Goal: Navigation & Orientation: Find specific page/section

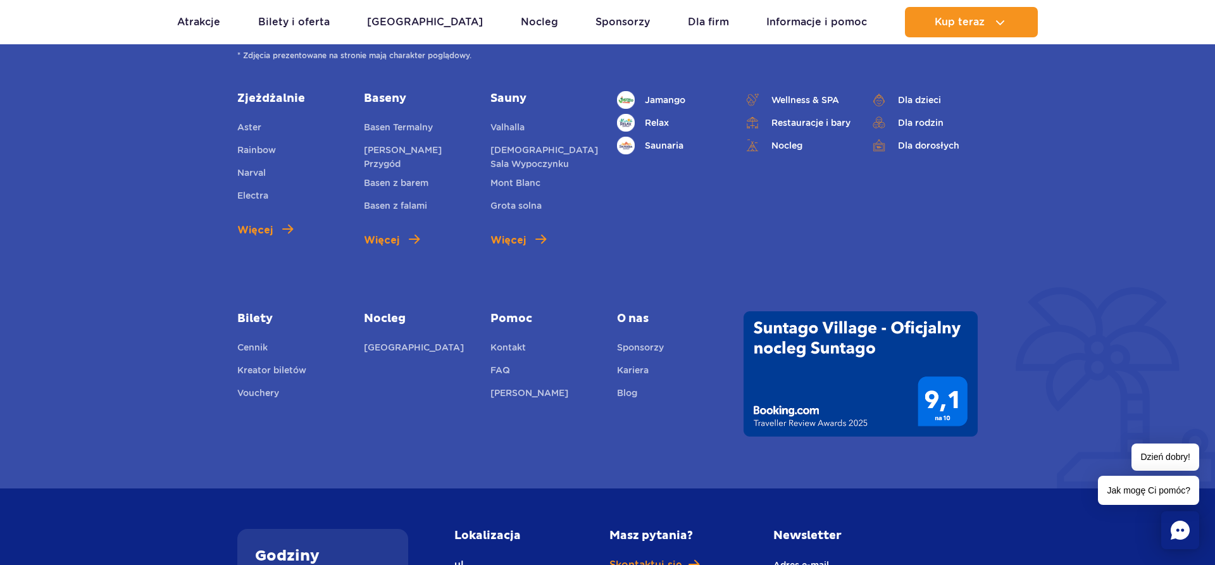
scroll to position [581, 0]
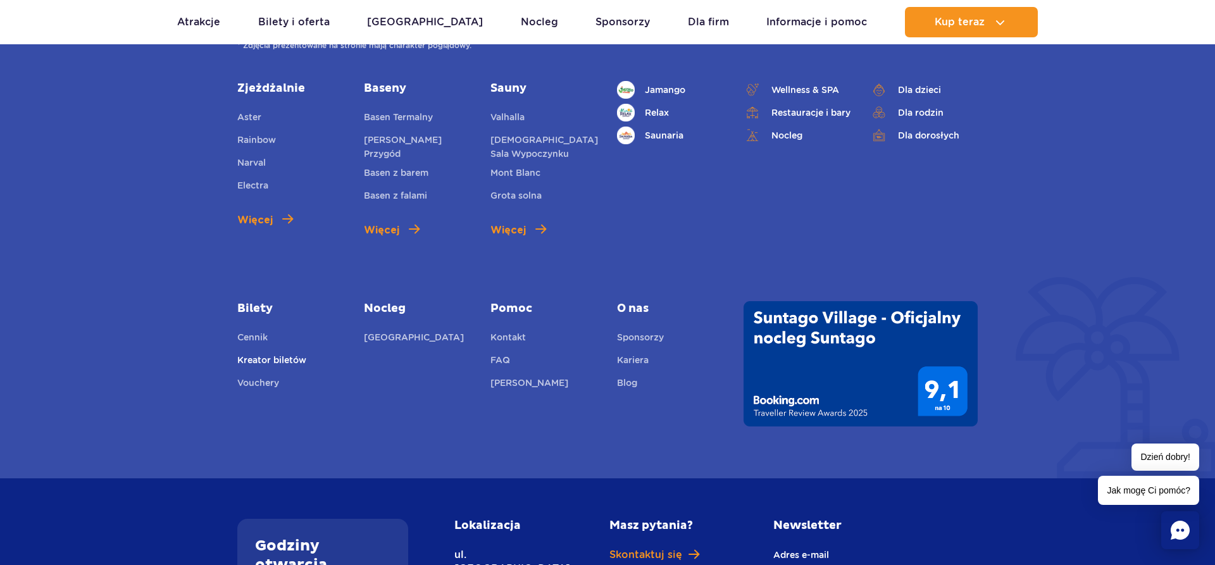
click at [285, 353] on link "Kreator biletów" at bounding box center [271, 362] width 69 height 18
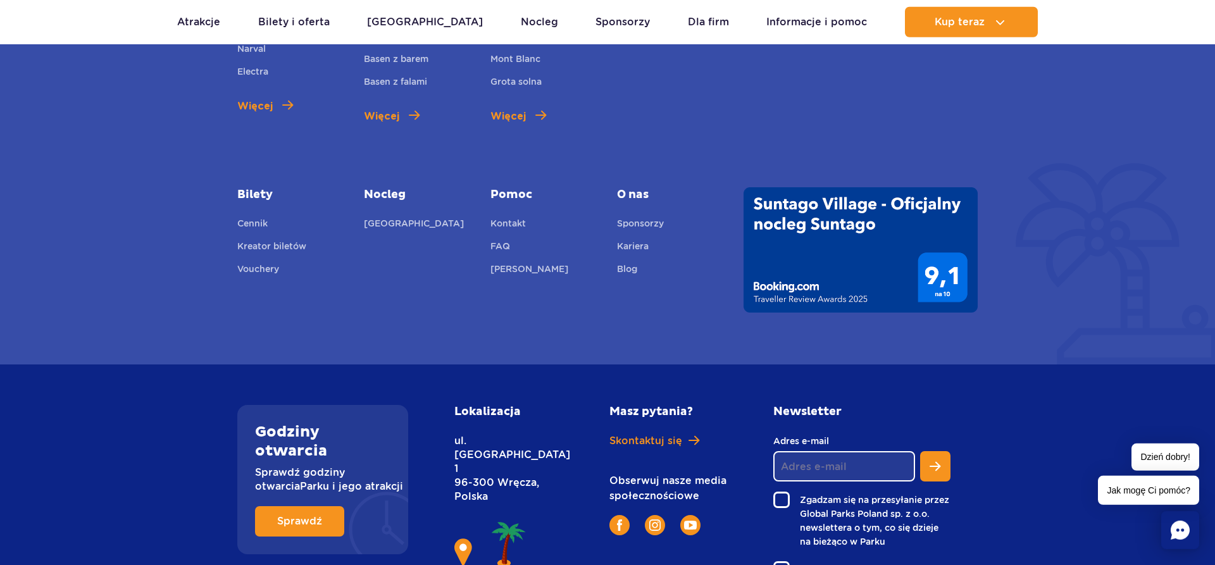
scroll to position [774, 0]
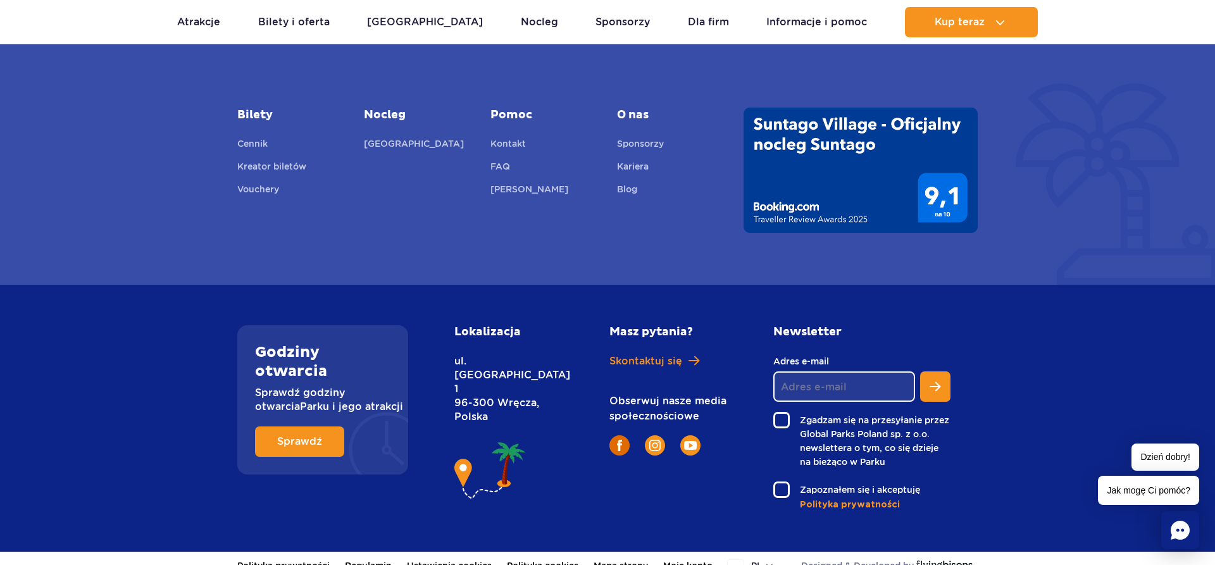
click at [617, 440] on img at bounding box center [619, 445] width 5 height 11
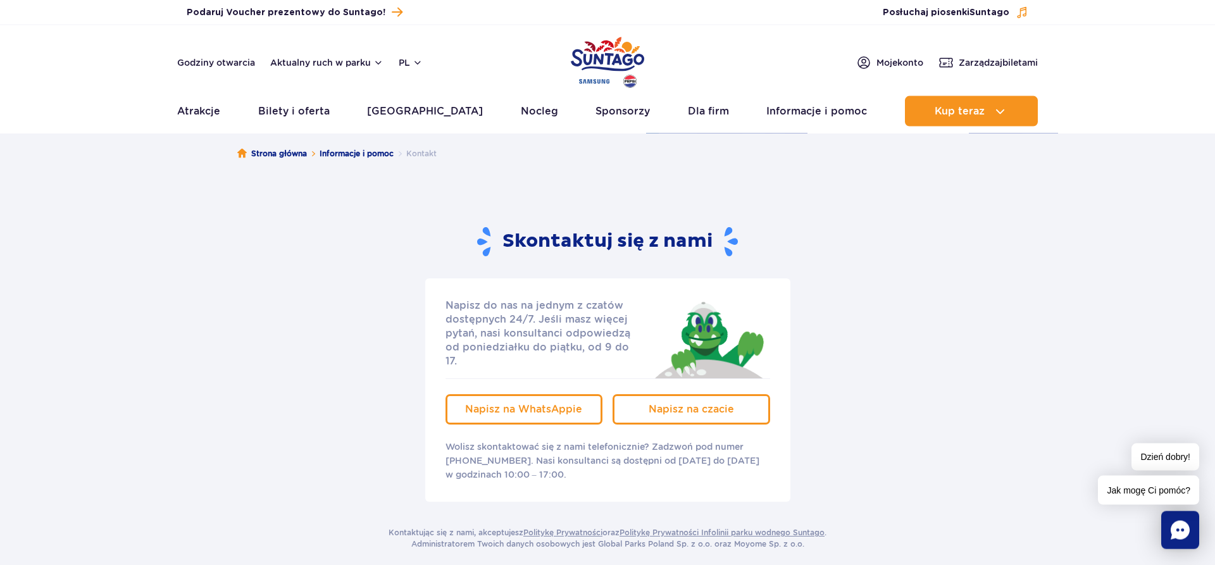
scroll to position [0, 0]
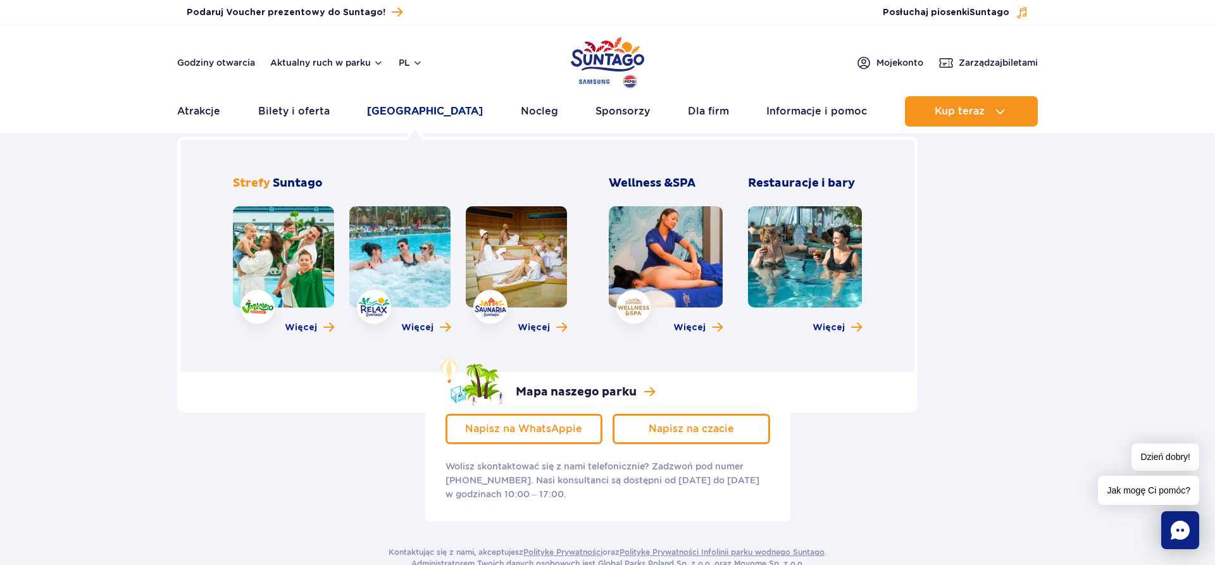
click at [401, 106] on link "[GEOGRAPHIC_DATA]" at bounding box center [425, 111] width 116 height 30
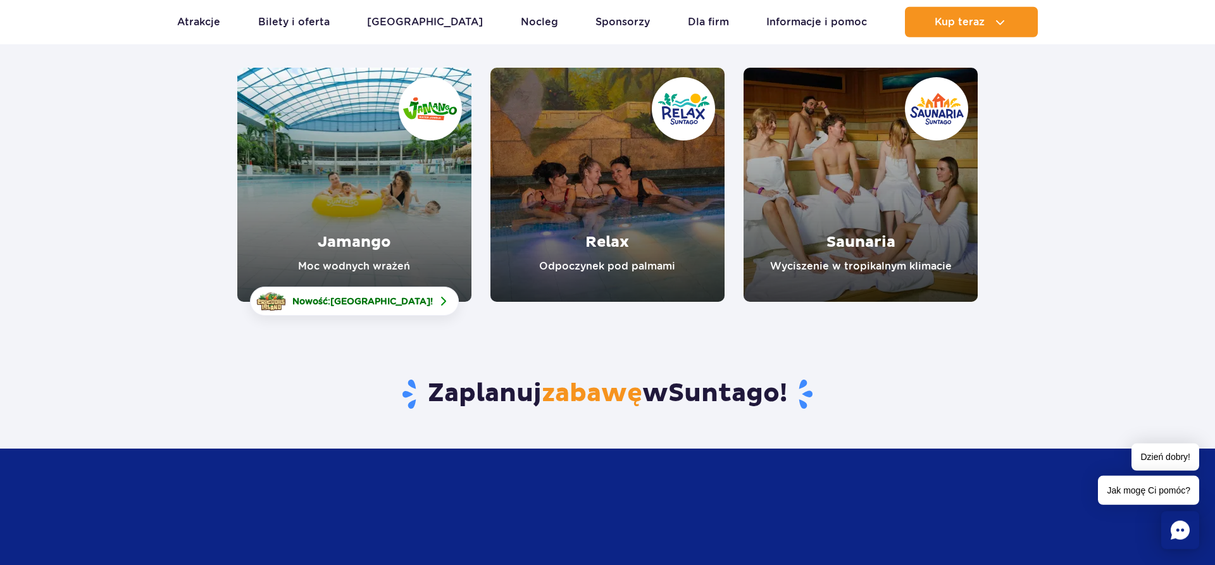
scroll to position [194, 0]
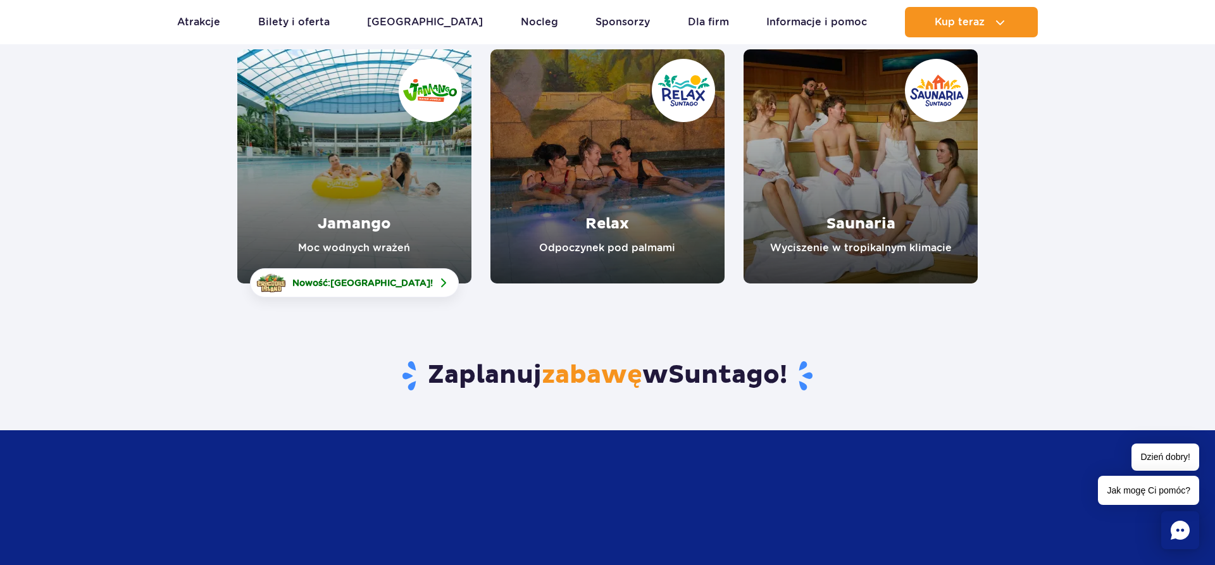
click at [669, 186] on link "Relax" at bounding box center [607, 166] width 234 height 234
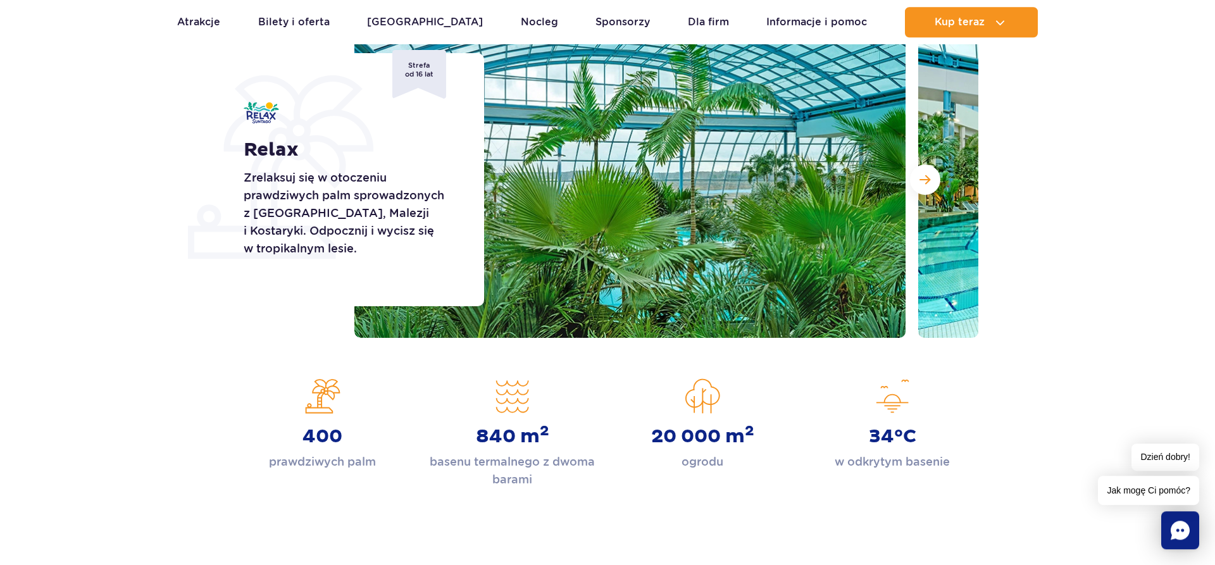
scroll to position [194, 0]
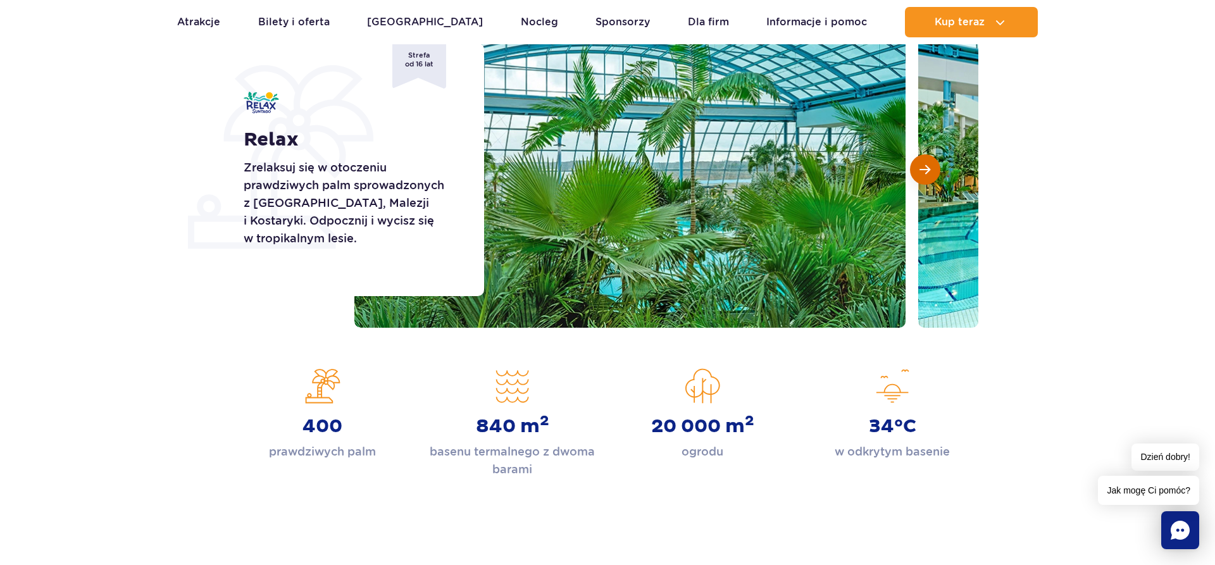
click at [933, 170] on button "Następny slajd" at bounding box center [925, 169] width 30 height 30
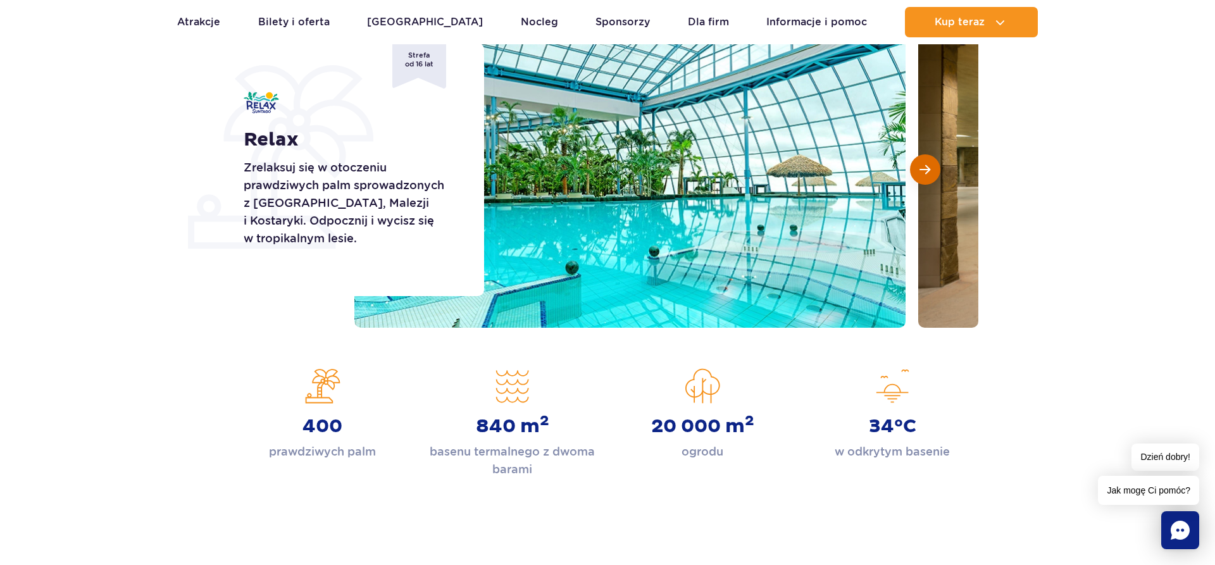
click at [933, 170] on button "Następny slajd" at bounding box center [925, 169] width 30 height 30
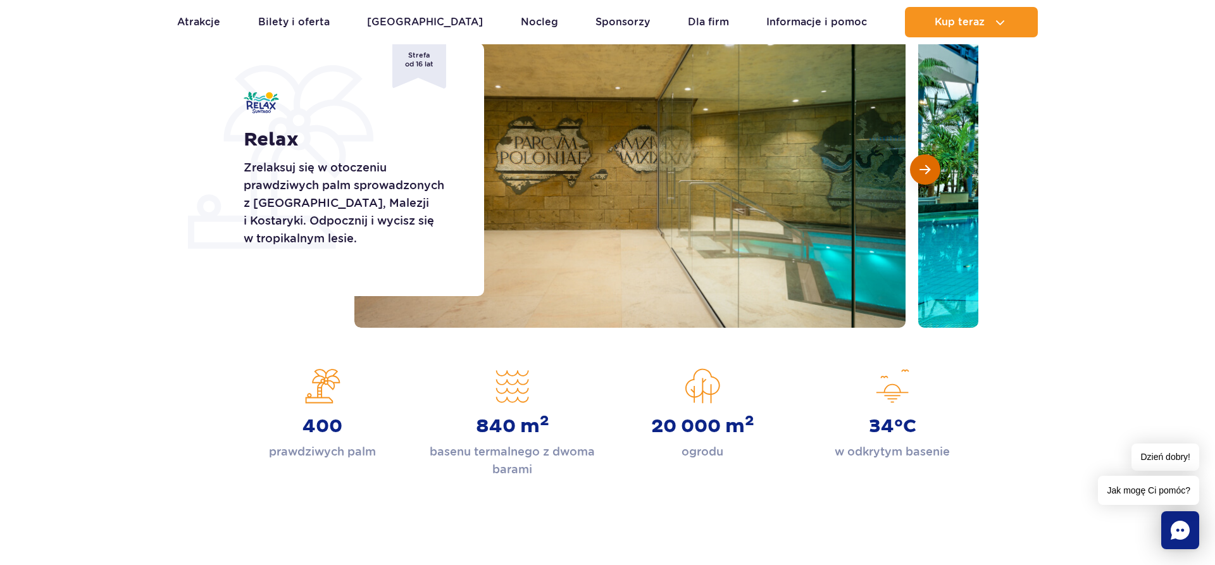
click at [933, 170] on button "Następny slajd" at bounding box center [925, 169] width 30 height 30
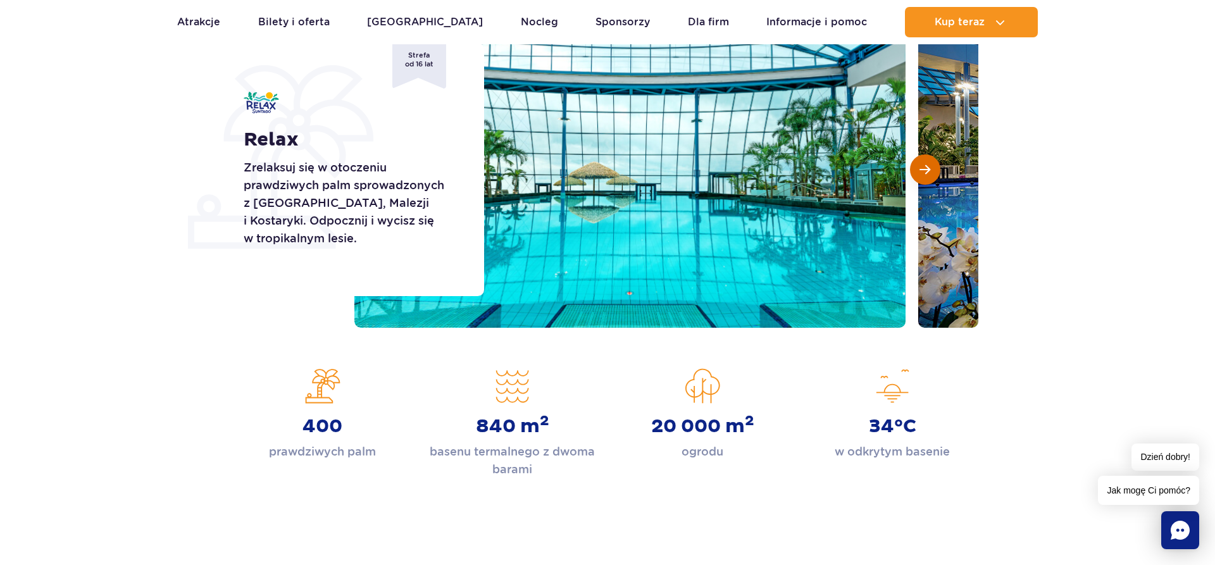
click at [933, 170] on button "Następny slajd" at bounding box center [925, 169] width 30 height 30
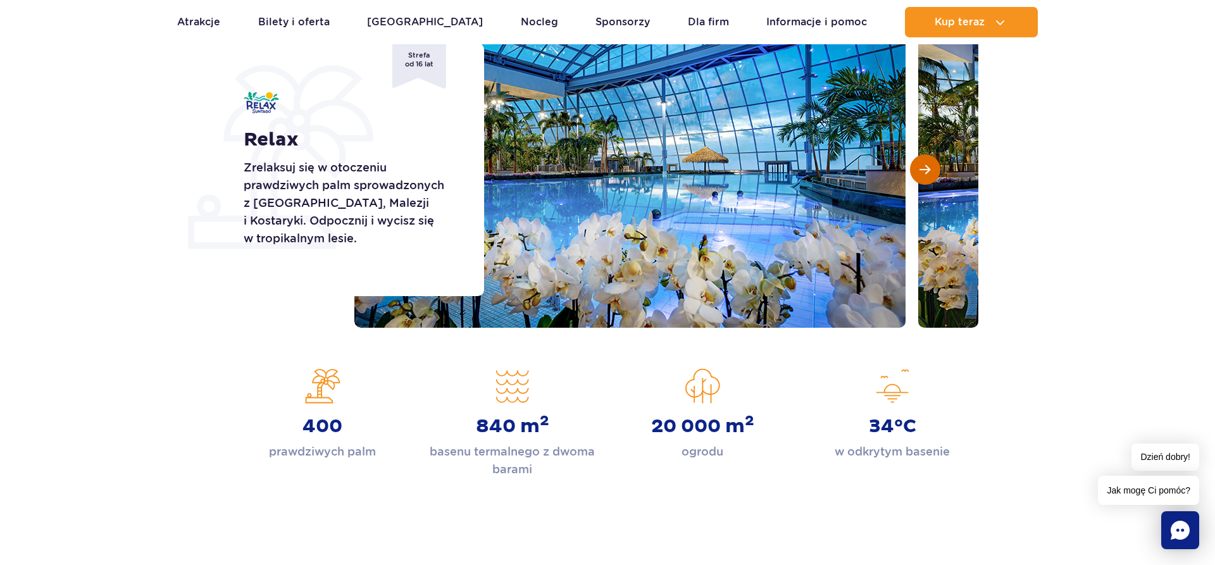
click at [933, 170] on button "Następny slajd" at bounding box center [925, 169] width 30 height 30
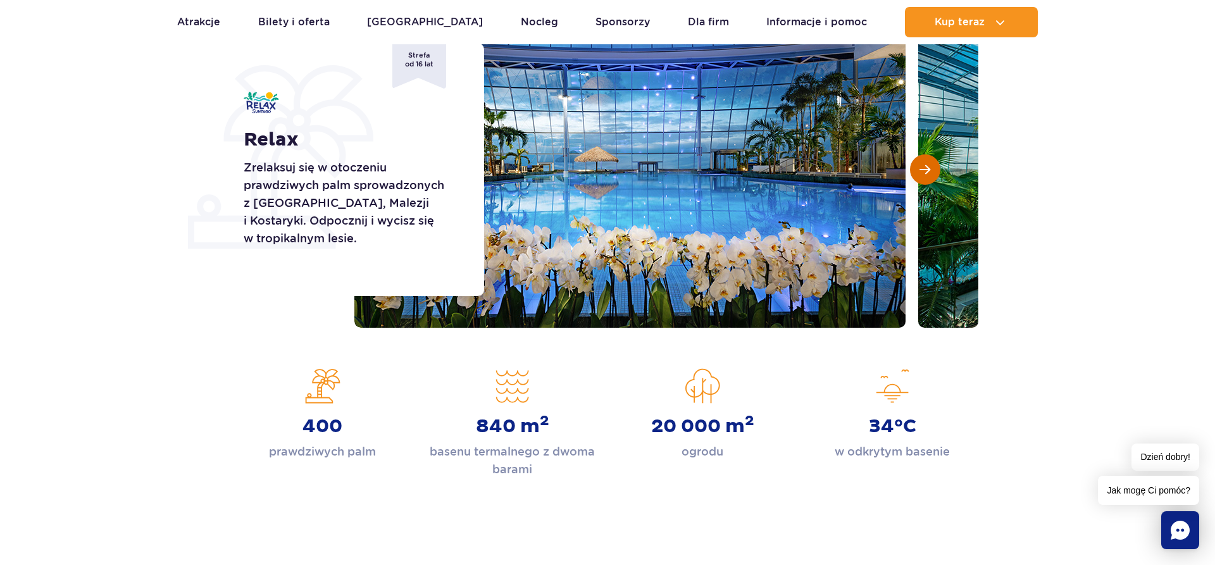
click at [933, 170] on button "Następny slajd" at bounding box center [925, 169] width 30 height 30
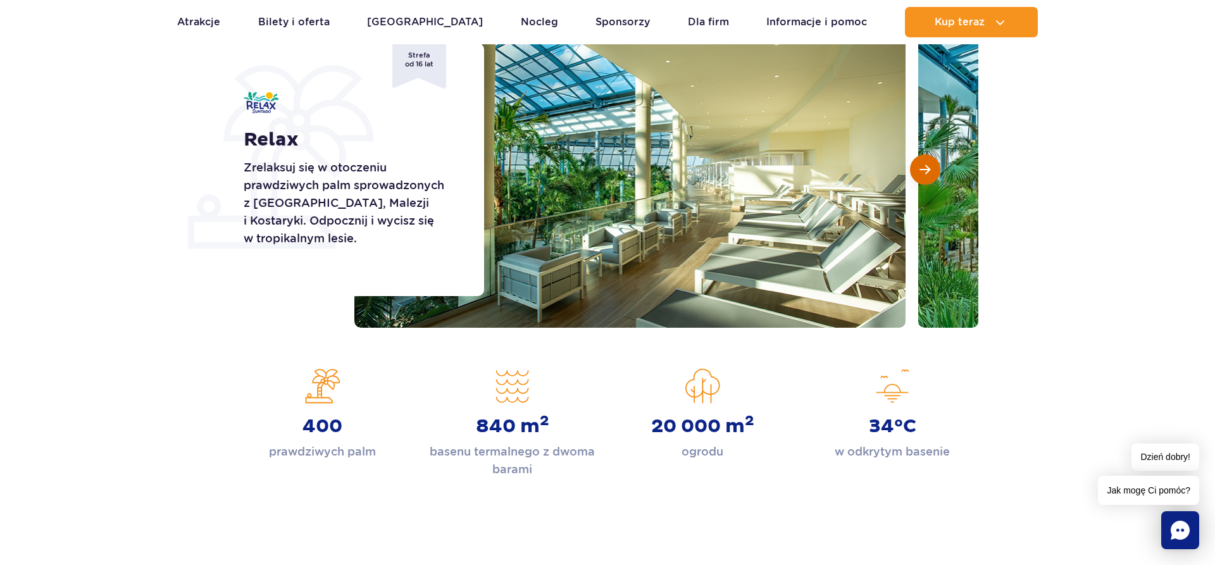
click at [933, 170] on button "Następny slajd" at bounding box center [925, 169] width 30 height 30
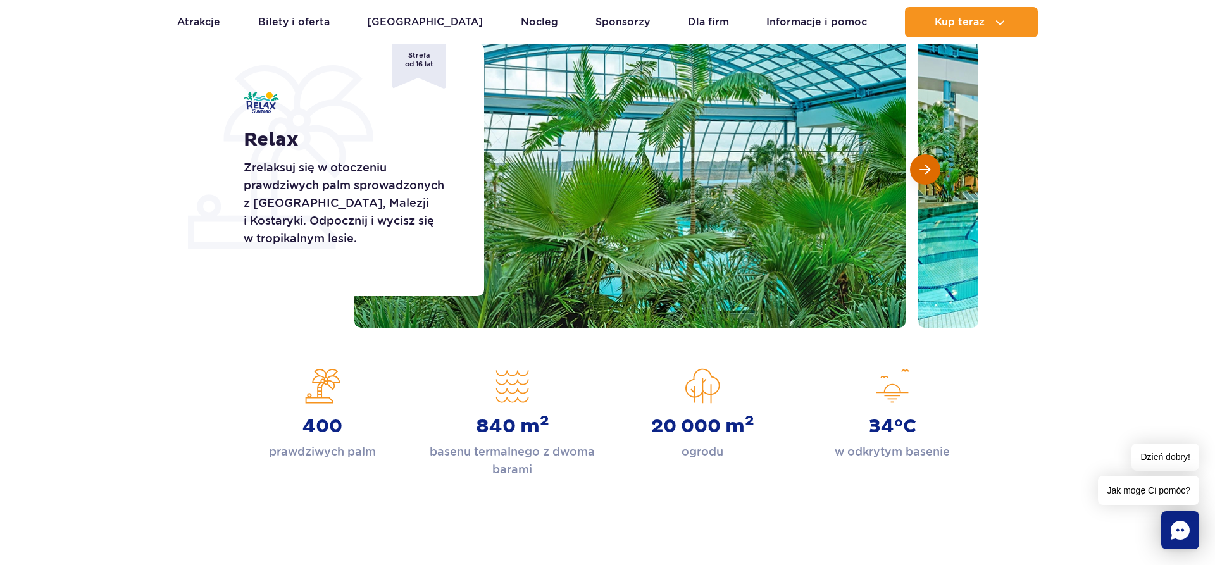
click at [933, 170] on button "Następny slajd" at bounding box center [925, 169] width 30 height 30
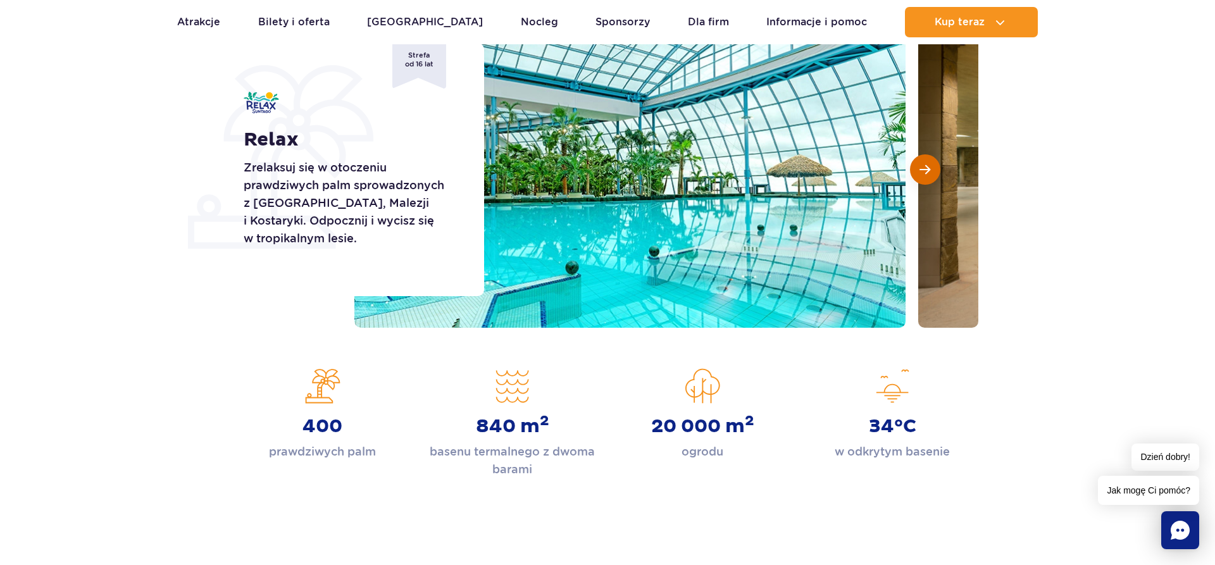
click at [933, 170] on button "Następny slajd" at bounding box center [925, 169] width 30 height 30
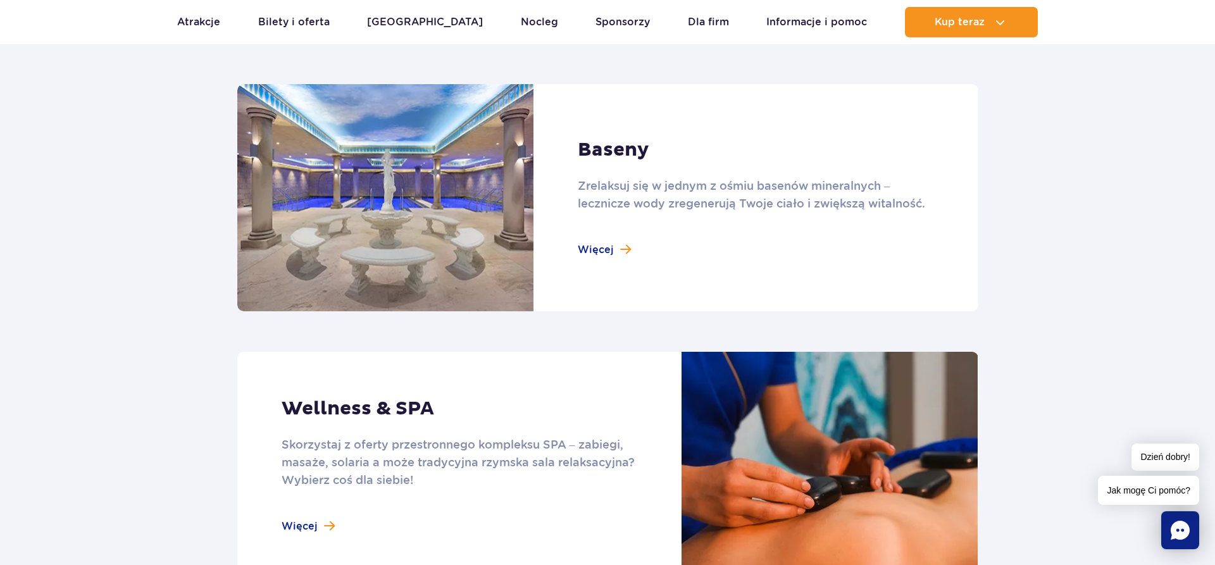
scroll to position [839, 0]
click at [606, 252] on link at bounding box center [607, 197] width 741 height 227
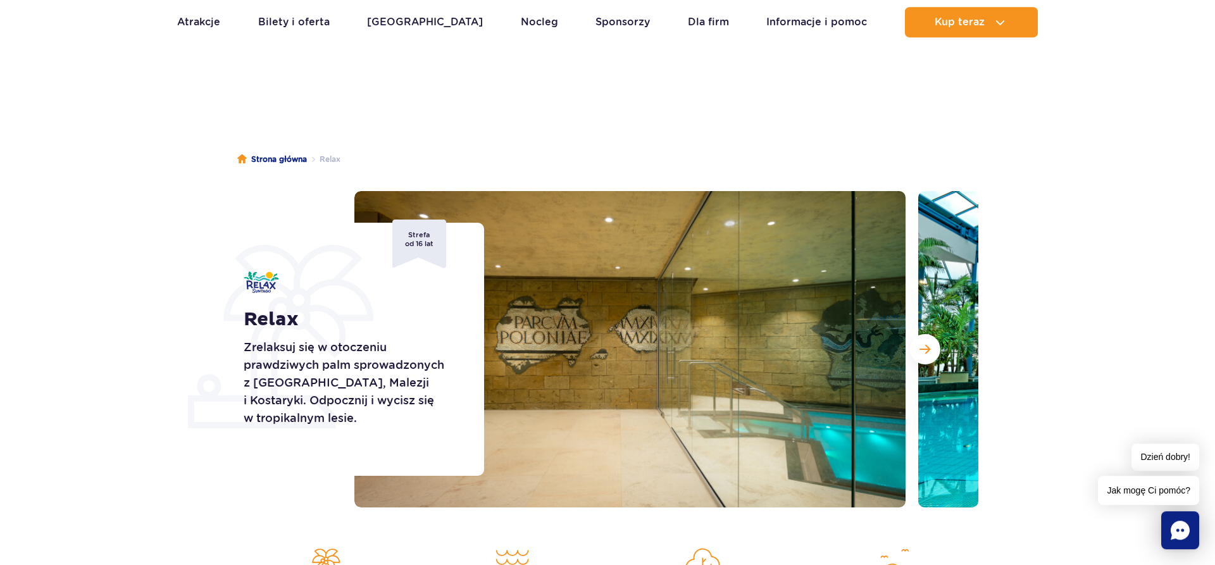
scroll to position [0, 0]
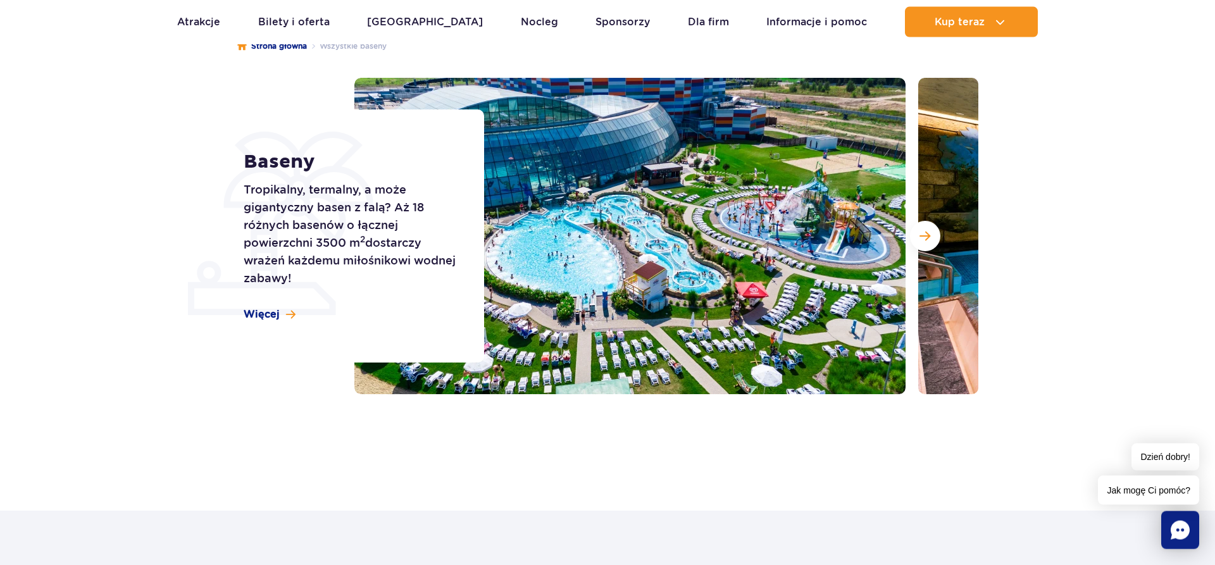
scroll to position [129, 0]
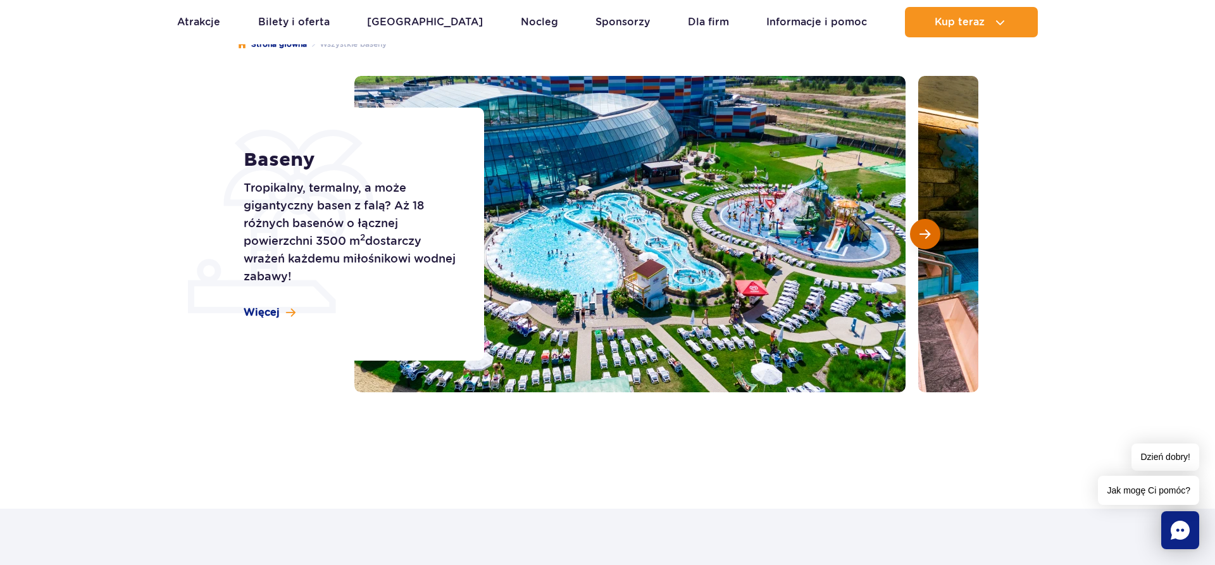
click at [933, 236] on button "Następny slajd" at bounding box center [925, 234] width 30 height 30
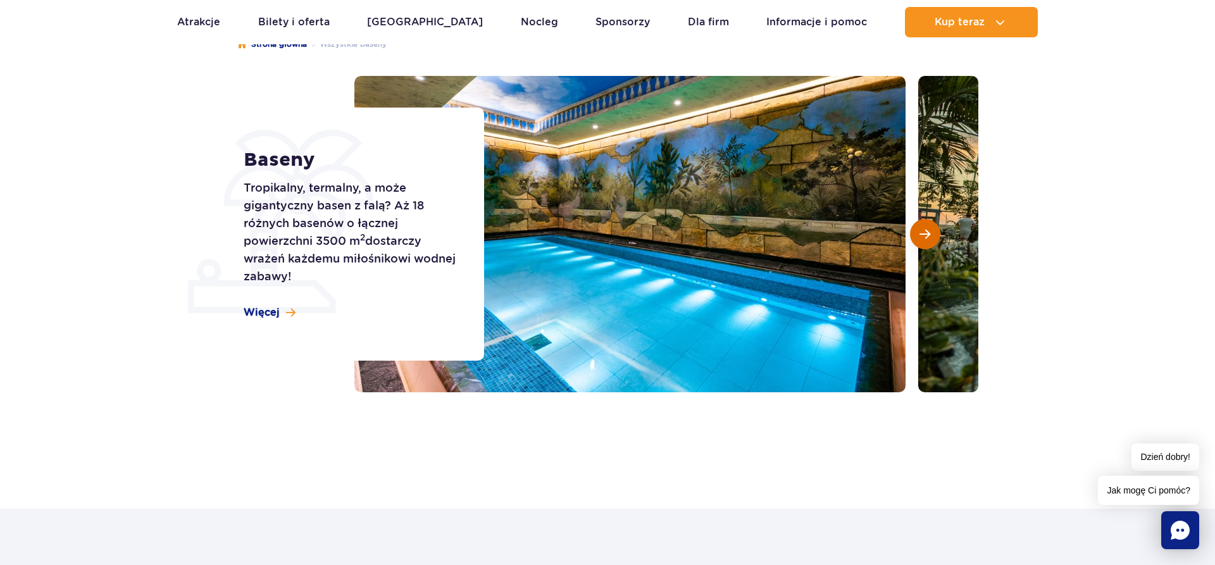
click at [933, 236] on button "Następny slajd" at bounding box center [925, 234] width 30 height 30
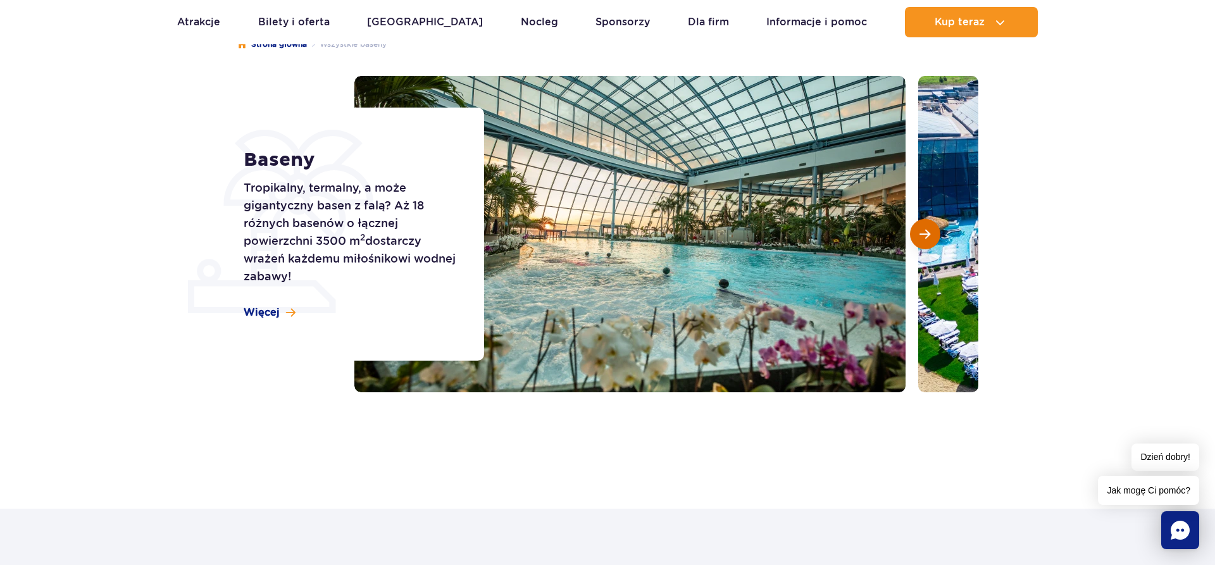
click at [933, 236] on button "Następny slajd" at bounding box center [925, 234] width 30 height 30
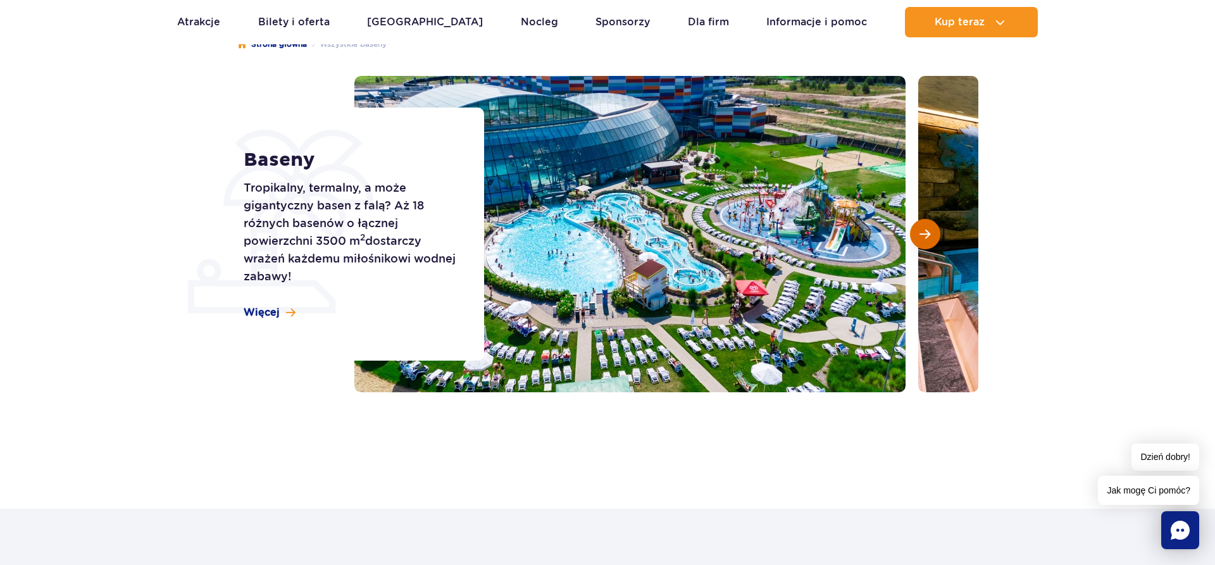
click at [935, 241] on button "Następny slajd" at bounding box center [925, 234] width 30 height 30
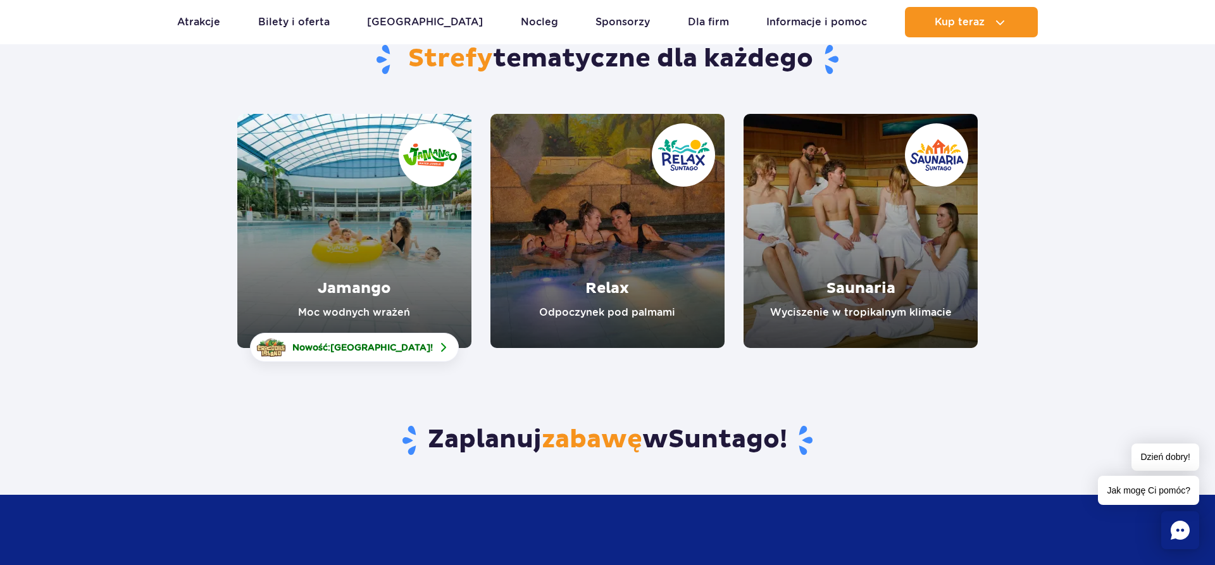
scroll to position [65, 0]
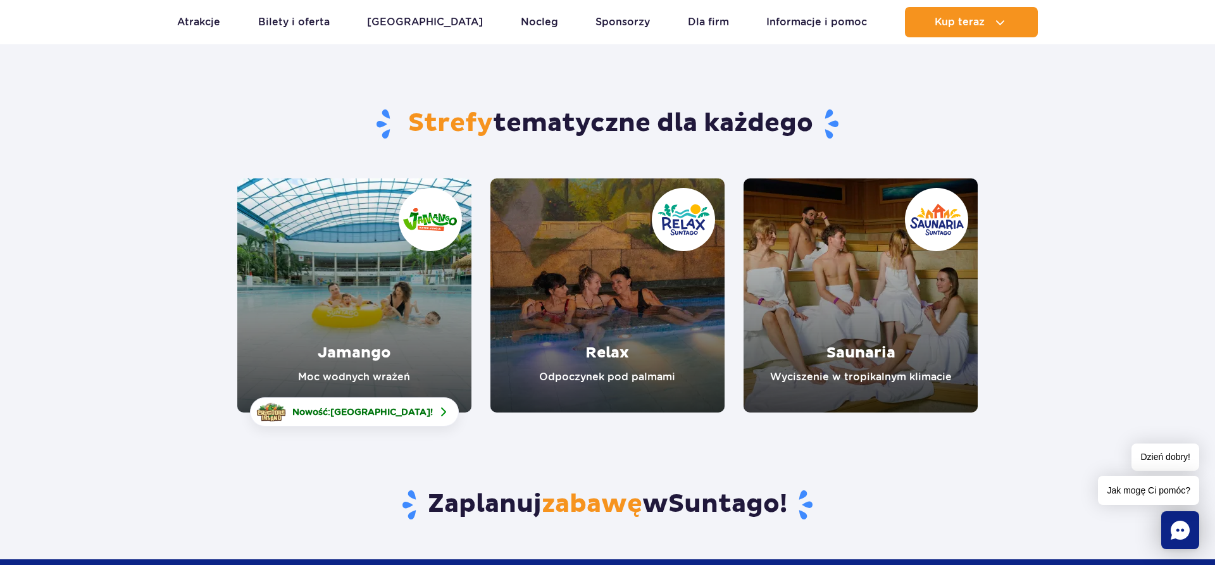
click at [603, 286] on link "Relax" at bounding box center [607, 295] width 234 height 234
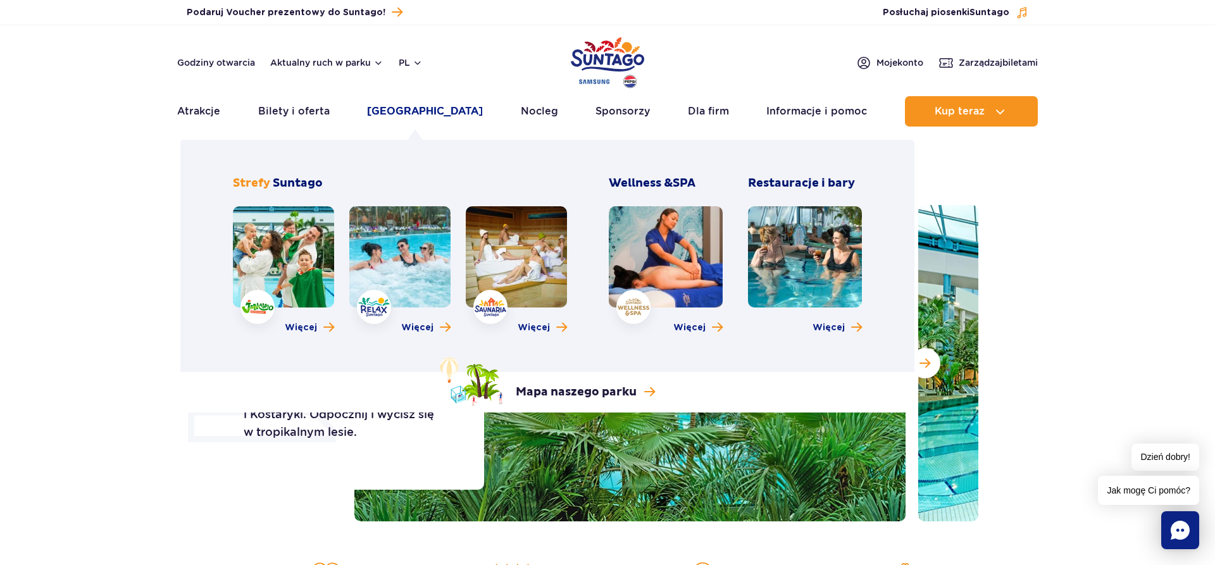
click at [401, 113] on link "[GEOGRAPHIC_DATA]" at bounding box center [425, 111] width 116 height 30
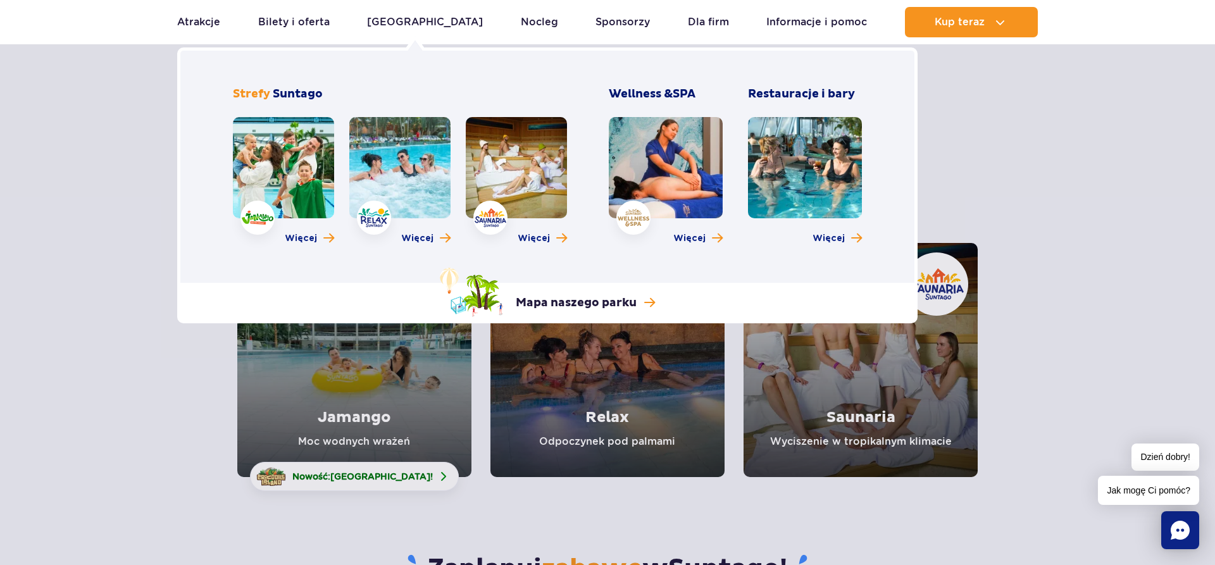
scroll to position [65, 0]
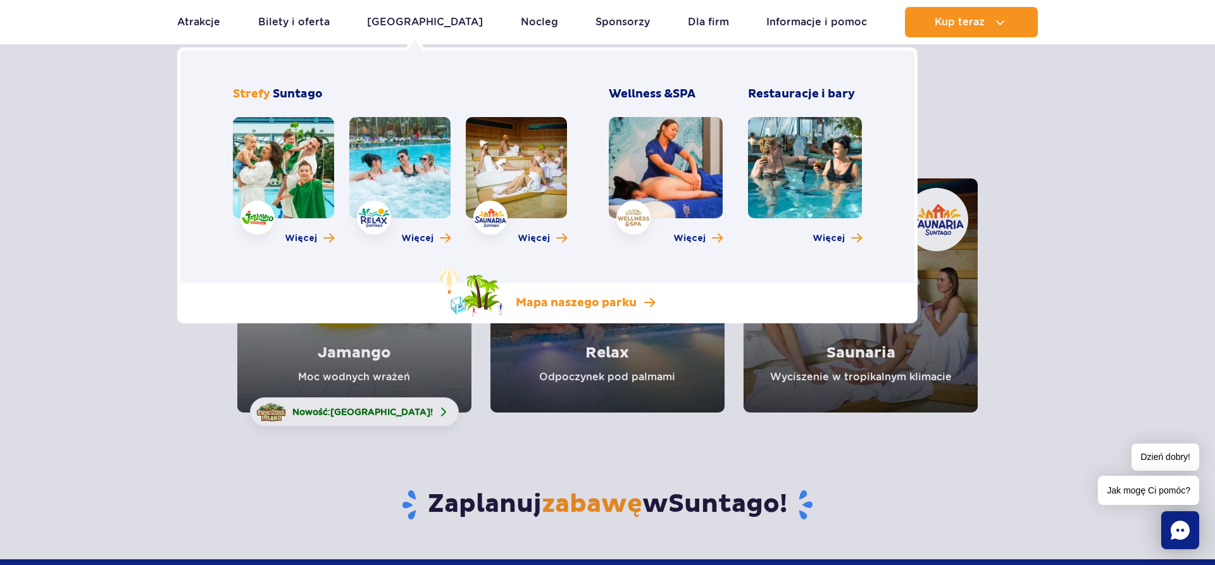
click at [625, 311] on link "Mapa naszego parku" at bounding box center [547, 292] width 215 height 49
